Goal: Task Accomplishment & Management: Complete application form

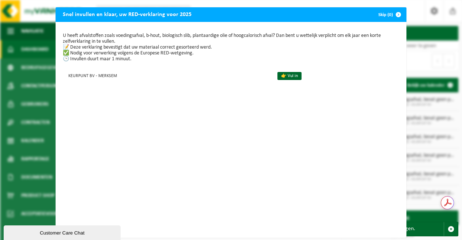
click at [397, 14] on span "button" at bounding box center [398, 14] width 15 height 15
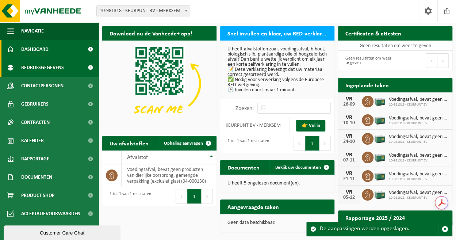
click at [58, 74] on span "Bedrijfsgegevens" at bounding box center [42, 67] width 43 height 18
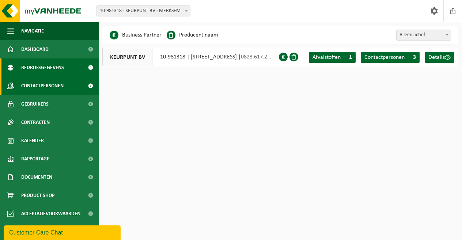
click at [58, 85] on span "Contactpersonen" at bounding box center [42, 86] width 42 height 18
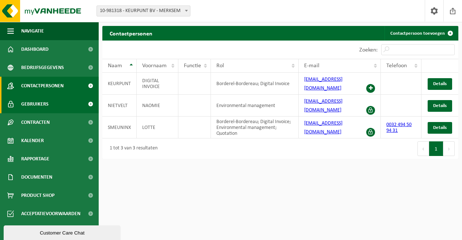
click at [52, 102] on link "Gebruikers" at bounding box center [49, 104] width 99 height 18
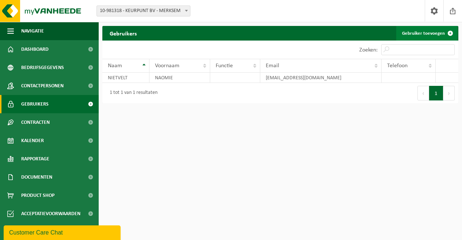
click at [427, 32] on link "Gebruiker toevoegen" at bounding box center [426, 33] width 61 height 15
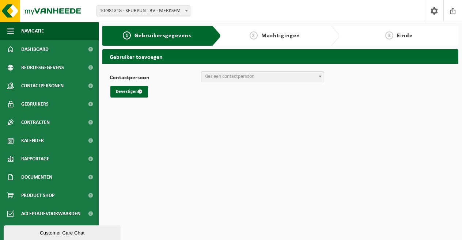
click at [294, 76] on span "Kies een contactpersoon" at bounding box center [262, 77] width 122 height 10
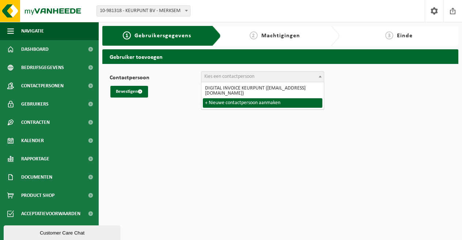
select select "0"
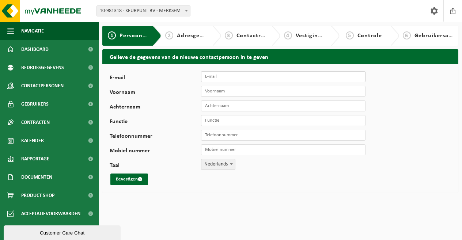
click at [269, 79] on input "E-mail" at bounding box center [283, 76] width 164 height 11
click at [245, 75] on input "gverspagen" at bounding box center [283, 76] width 164 height 11
type input "g"
paste input "gverspagen@sscconsolidation.com"
type input "gverspagen@sscconsolidation.com"
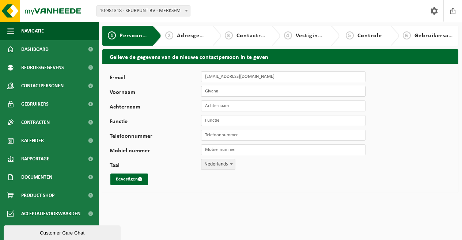
type input "Givana"
type input "Verspagen"
type input "Import assitent Teamleader"
drag, startPoint x: 219, startPoint y: 134, endPoint x: 214, endPoint y: 135, distance: 4.9
click at [219, 134] on input "Telefoonnummer" at bounding box center [283, 135] width 164 height 11
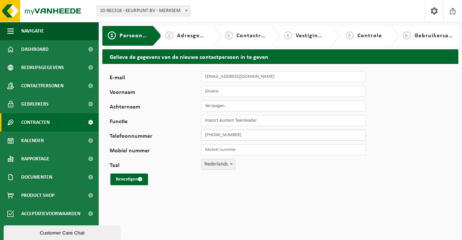
type input "+32 3 609 40 80"
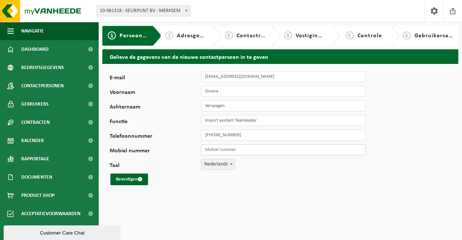
click at [222, 152] on input "Mobiel nummer" at bounding box center [283, 149] width 164 height 11
click at [123, 180] on button "Bevestigen" at bounding box center [129, 179] width 38 height 12
